Goal: Find specific page/section: Locate item on page

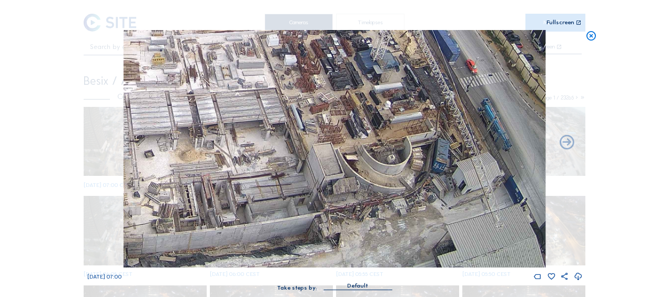
drag, startPoint x: 343, startPoint y: 195, endPoint x: 220, endPoint y: 85, distance: 164.7
click at [220, 85] on img at bounding box center [335, 148] width 422 height 237
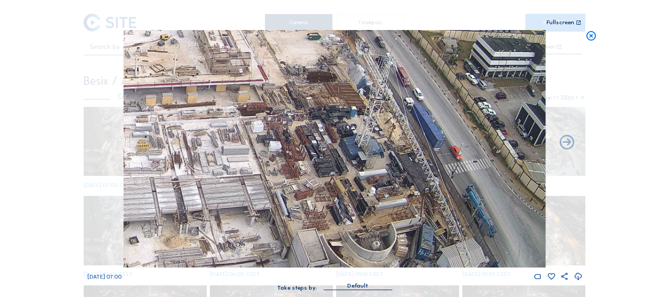
drag, startPoint x: 413, startPoint y: 77, endPoint x: 398, endPoint y: 163, distance: 87.6
click at [398, 163] on img at bounding box center [335, 148] width 422 height 237
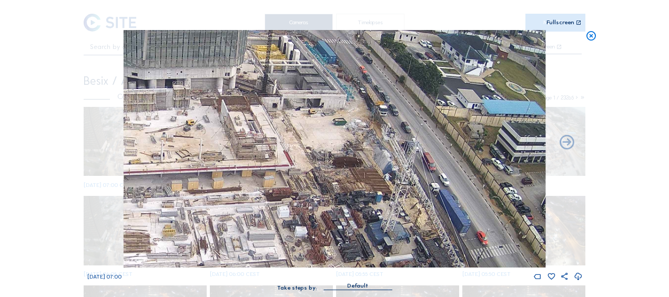
drag, startPoint x: 381, startPoint y: 77, endPoint x: 407, endPoint y: 163, distance: 89.0
click at [407, 163] on img at bounding box center [335, 148] width 422 height 237
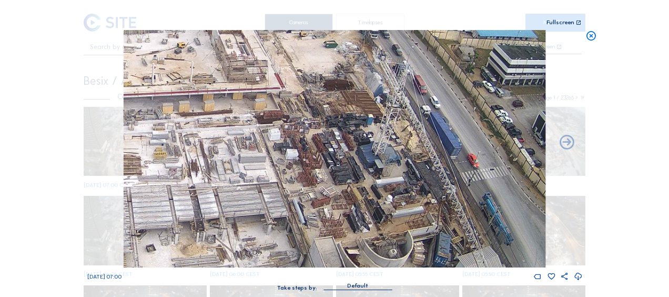
drag, startPoint x: 367, startPoint y: 222, endPoint x: 366, endPoint y: 173, distance: 49.0
click at [358, 145] on img at bounding box center [335, 148] width 422 height 237
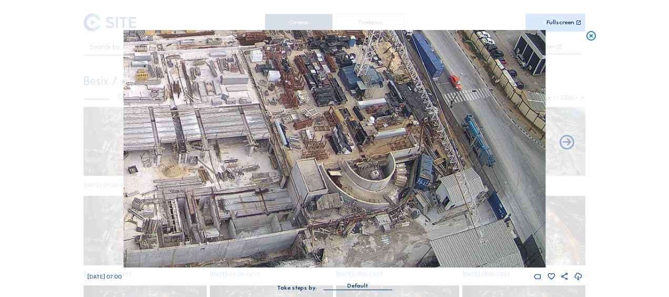
drag, startPoint x: 412, startPoint y: 184, endPoint x: 408, endPoint y: 146, distance: 38.1
click at [408, 146] on img at bounding box center [335, 148] width 422 height 237
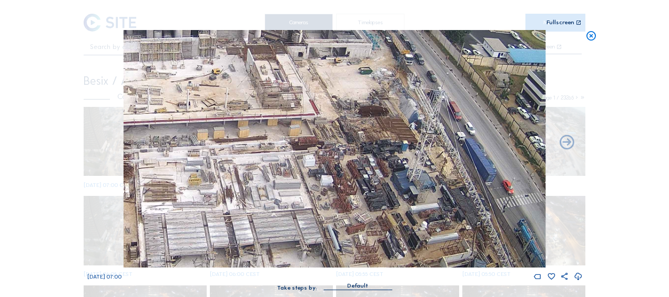
drag, startPoint x: 300, startPoint y: 49, endPoint x: 354, endPoint y: 173, distance: 134.3
click at [354, 173] on img at bounding box center [335, 148] width 422 height 237
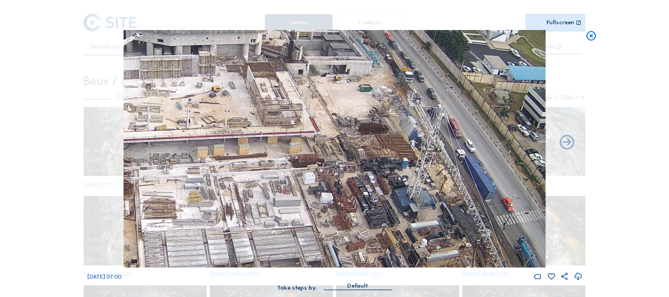
drag, startPoint x: 374, startPoint y: 93, endPoint x: 361, endPoint y: 116, distance: 26.4
click at [361, 115] on img at bounding box center [335, 148] width 422 height 237
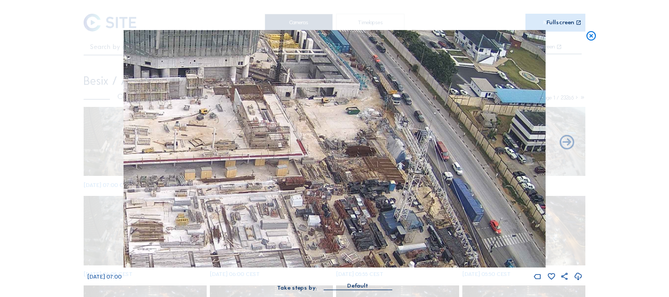
click at [593, 34] on icon at bounding box center [592, 36] width 12 height 12
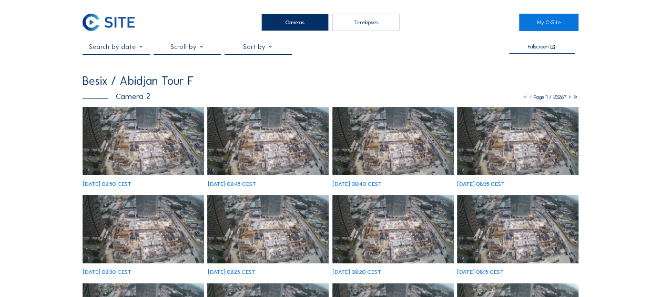
click at [150, 136] on img at bounding box center [144, 141] width 122 height 68
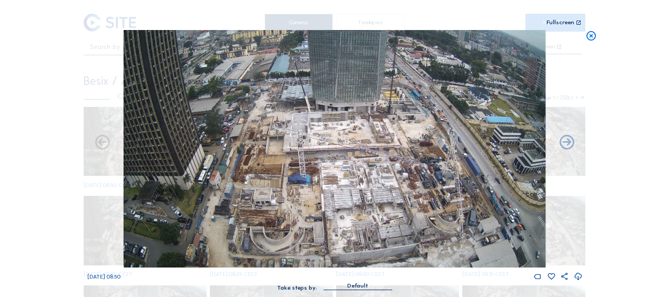
drag, startPoint x: 589, startPoint y: 38, endPoint x: 576, endPoint y: 45, distance: 14.6
click at [587, 40] on icon at bounding box center [592, 36] width 12 height 12
